Goal: Check status: Check status

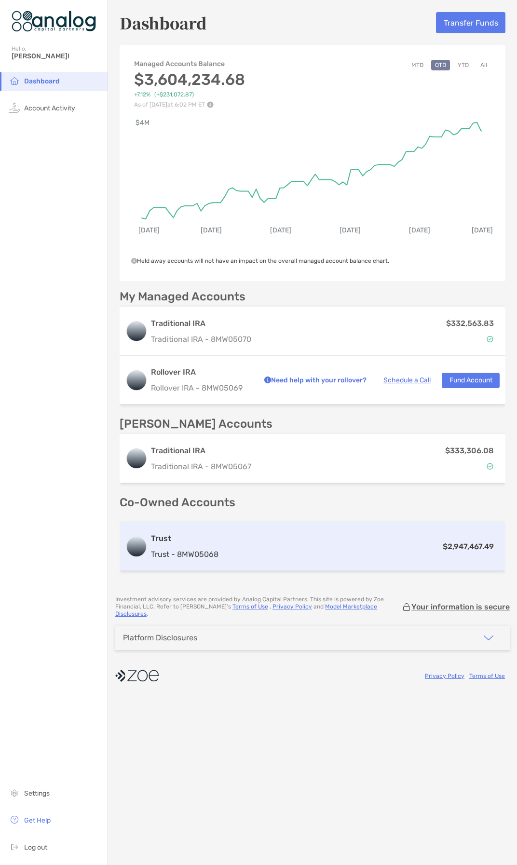
click at [299, 547] on div "$2,947,467.49" at bounding box center [360, 547] width 277 height 12
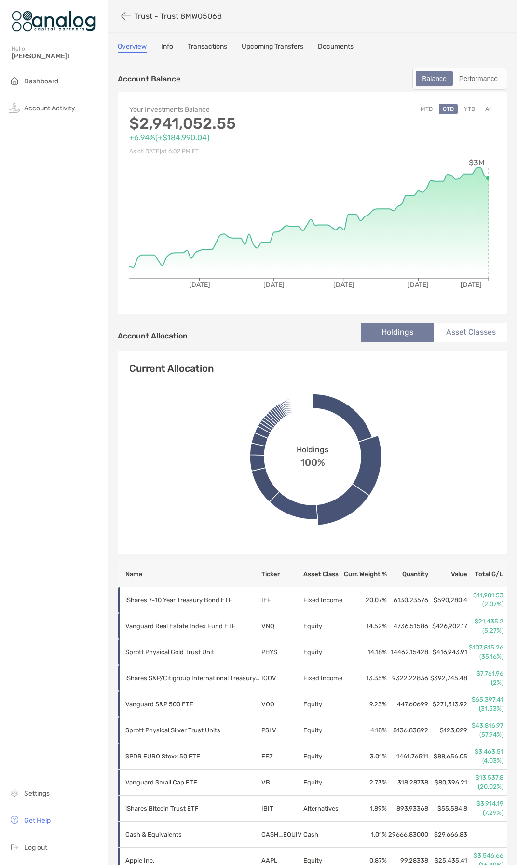
click at [418, 112] on button "MTD" at bounding box center [427, 109] width 20 height 11
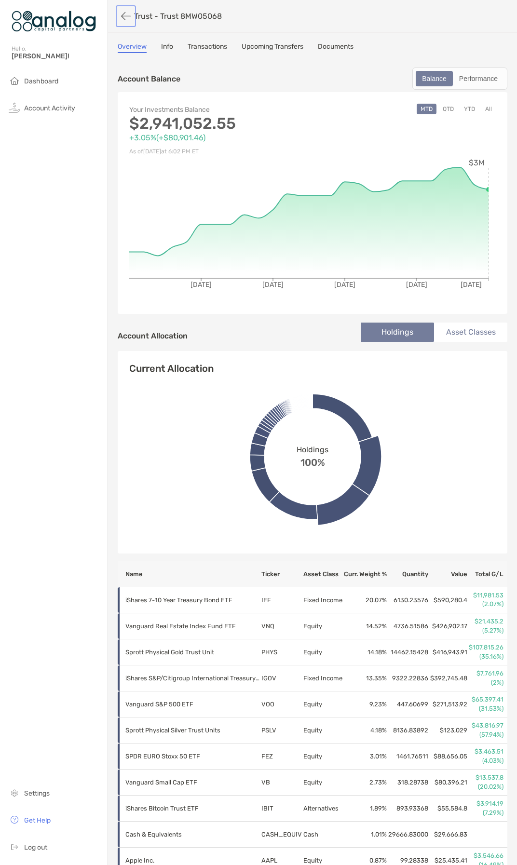
click at [125, 17] on button "button" at bounding box center [126, 16] width 16 height 18
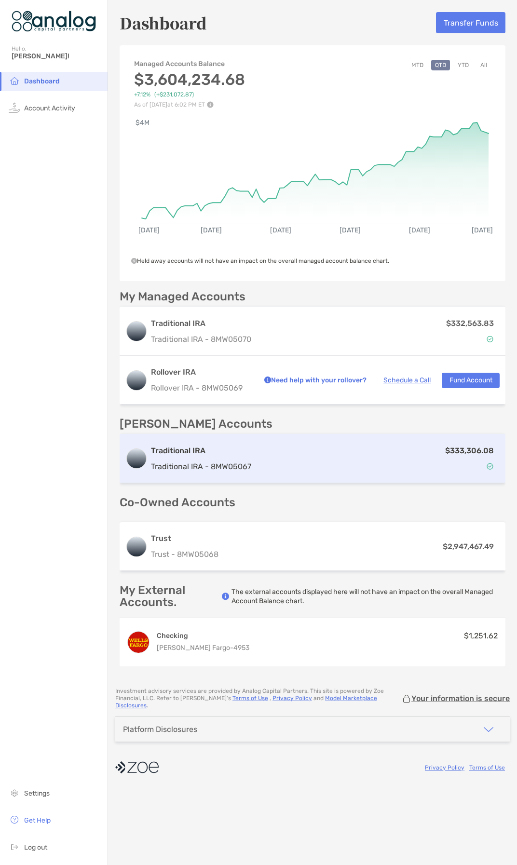
click at [307, 473] on div "Traditional IRA Traditional IRA - 8MW05067 $333,306.08" at bounding box center [313, 458] width 386 height 49
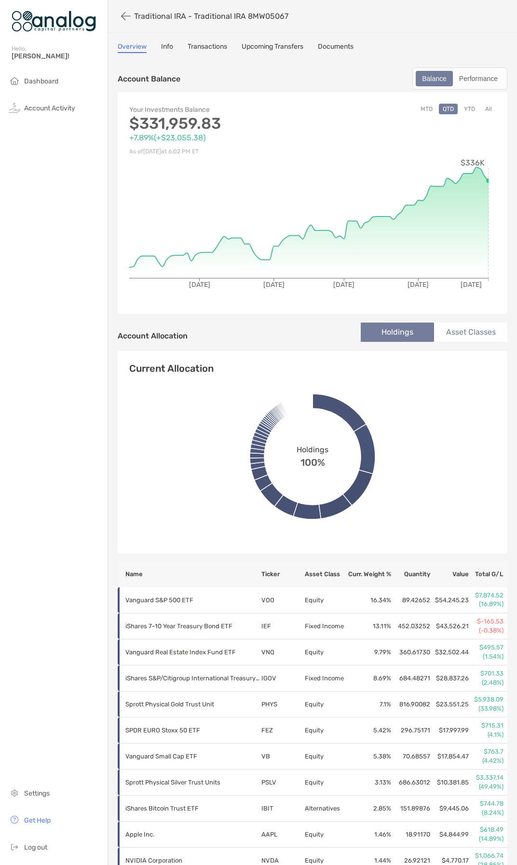
click at [420, 109] on button "MTD" at bounding box center [427, 109] width 20 height 11
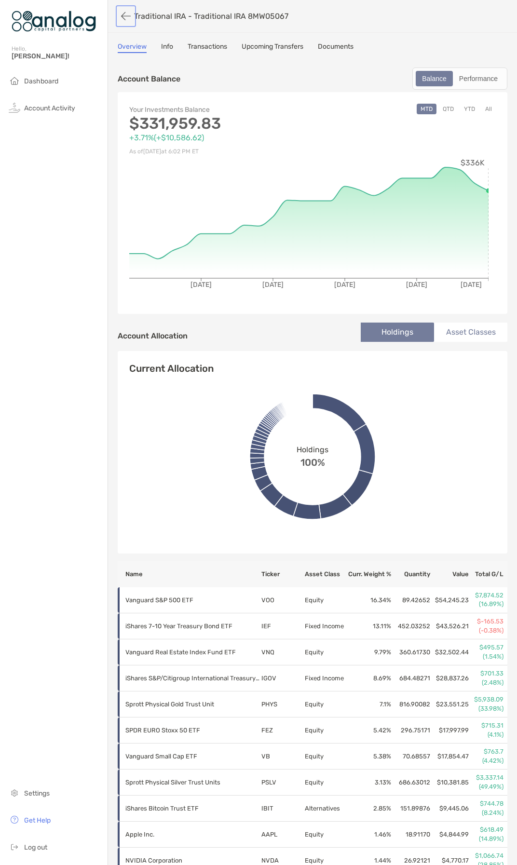
click at [132, 19] on button "button" at bounding box center [126, 16] width 16 height 18
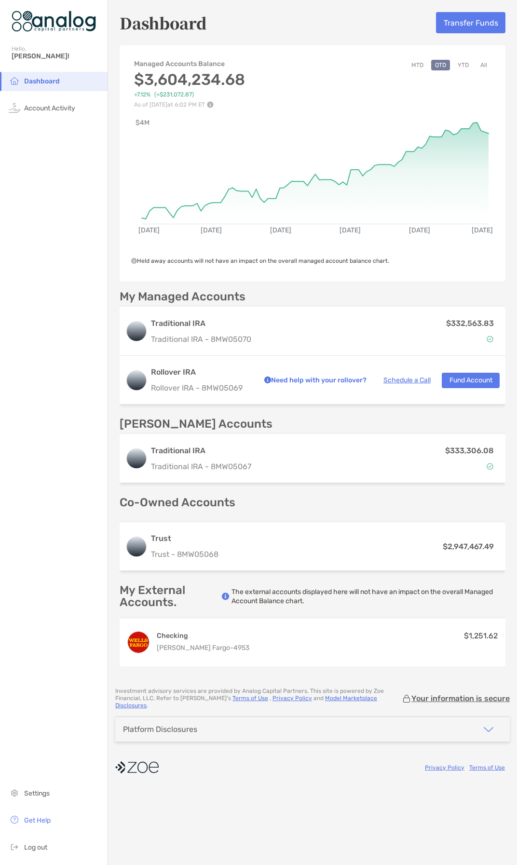
click at [415, 68] on button "MTD" at bounding box center [418, 65] width 20 height 11
